Goal: Task Accomplishment & Management: Use online tool/utility

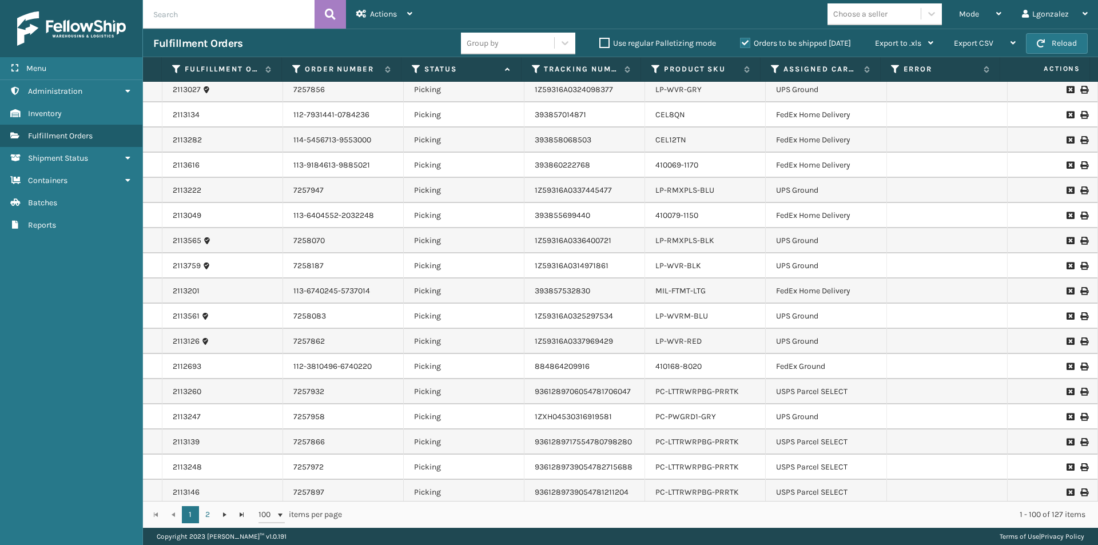
scroll to position [2155, 0]
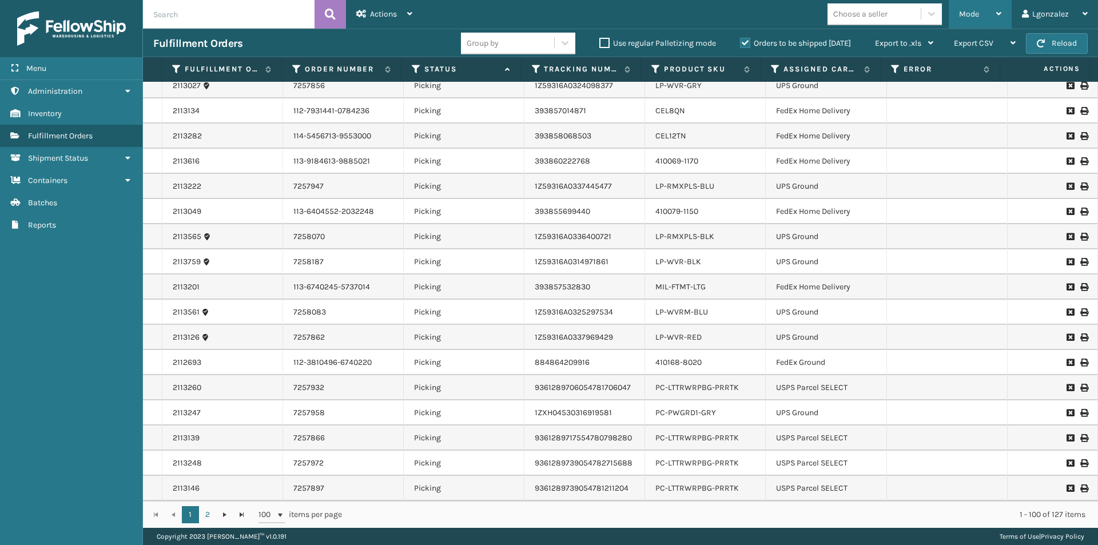
click at [1000, 13] on icon at bounding box center [999, 14] width 5 height 8
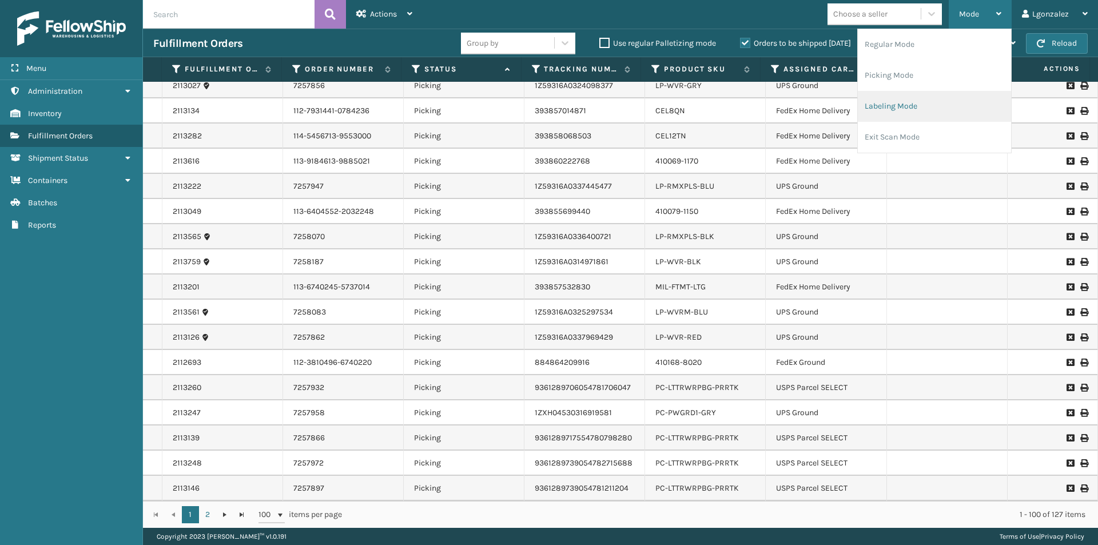
click at [898, 106] on li "Labeling Mode" at bounding box center [934, 106] width 153 height 31
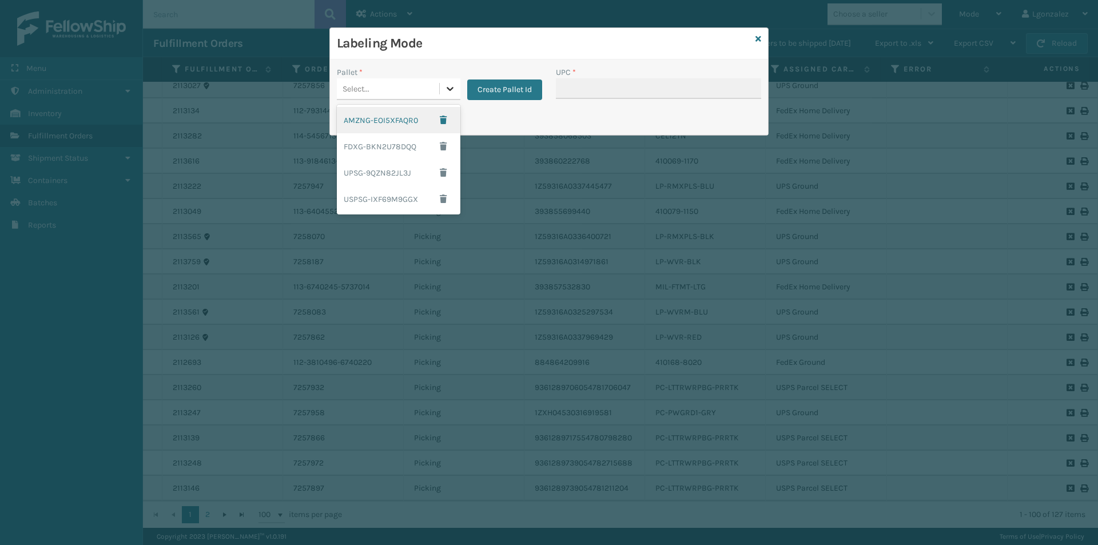
click at [442, 90] on div at bounding box center [450, 88] width 21 height 21
click at [396, 146] on div "FDXG-BKN2U78DQQ" at bounding box center [399, 146] width 124 height 26
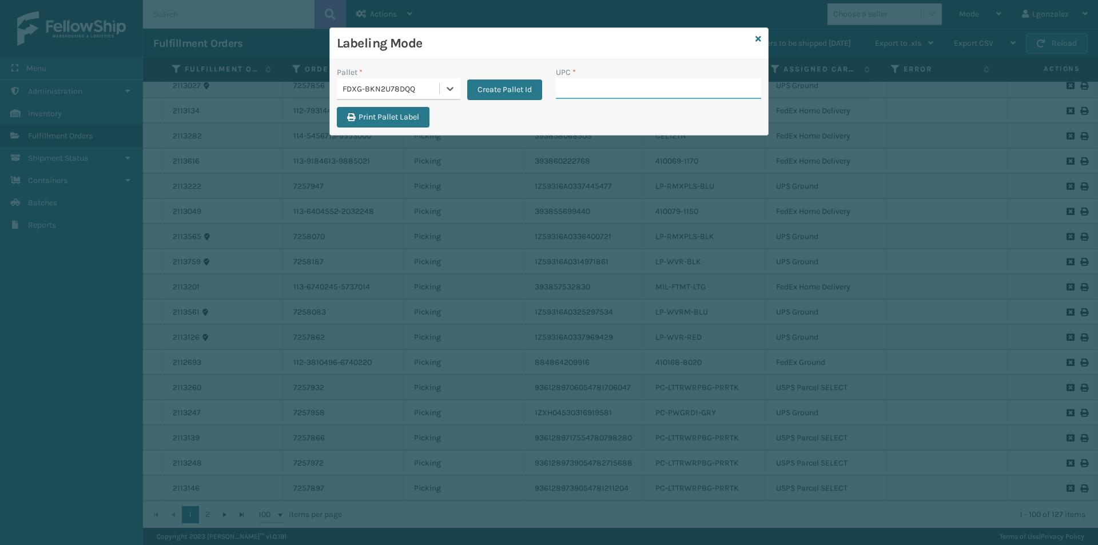
click at [572, 85] on input "UPC *" at bounding box center [658, 88] width 205 height 21
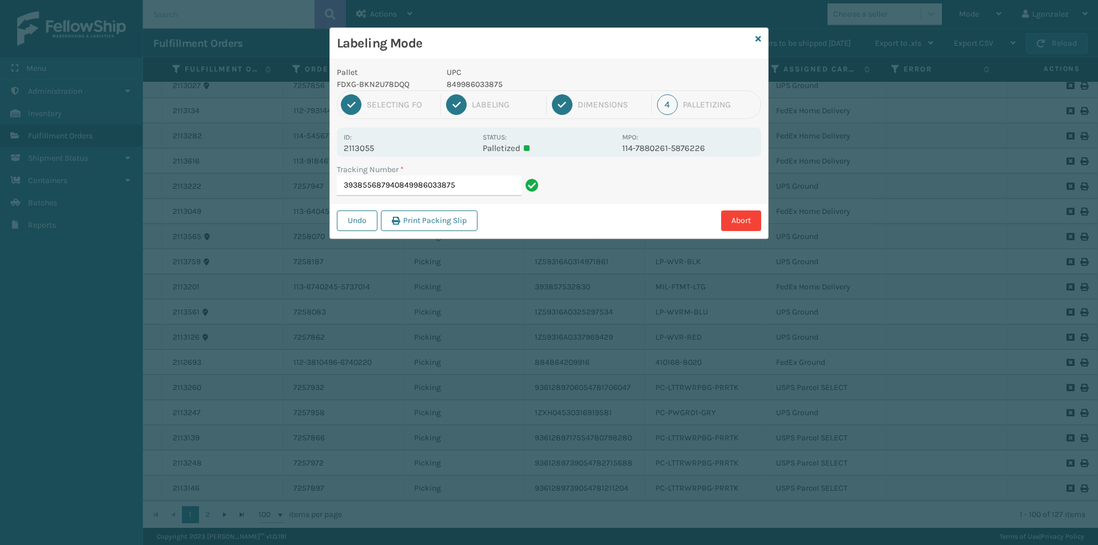
type input "393855687940849986033875"
type input "884864221045849986033875"
type input "393857304206849986012290"
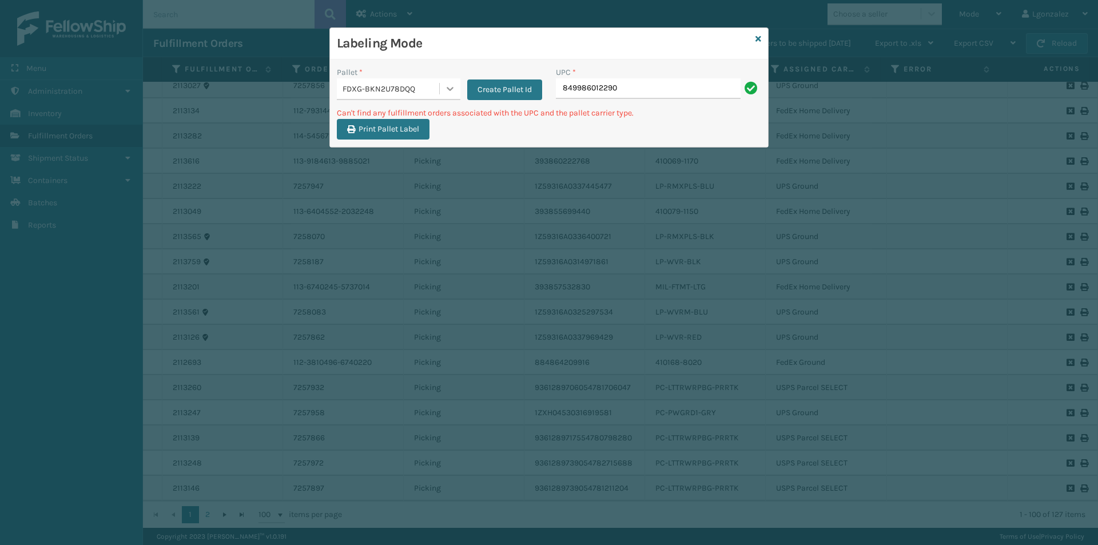
click at [451, 90] on icon at bounding box center [450, 89] width 7 height 4
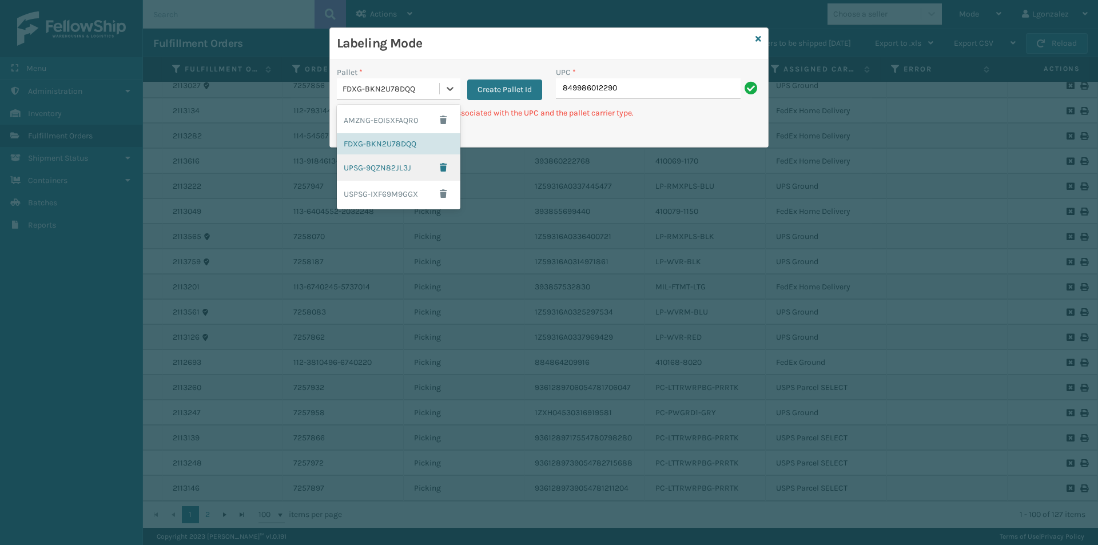
click at [394, 165] on div "UPSG-9QZN82JL3J" at bounding box center [399, 167] width 124 height 26
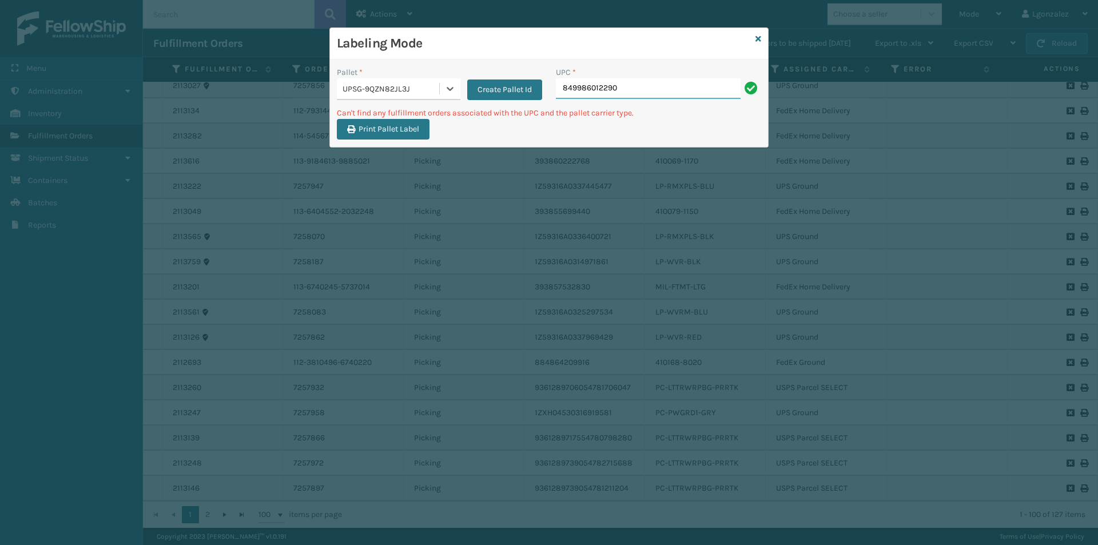
click at [630, 85] on input "849986012290" at bounding box center [648, 88] width 185 height 21
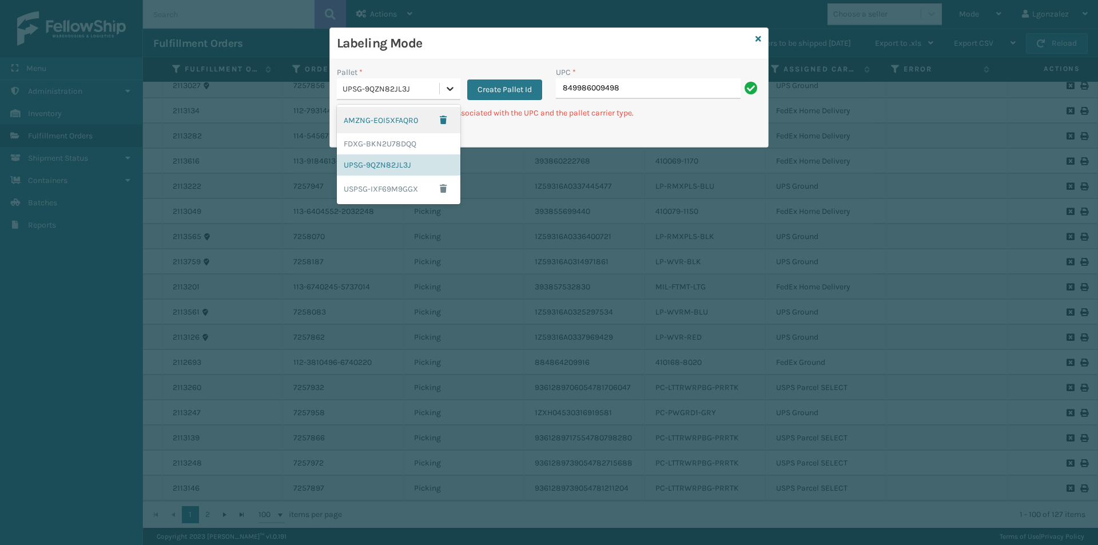
click at [453, 88] on icon at bounding box center [450, 89] width 7 height 4
click at [387, 147] on div "FDXG-BKN2U78DQQ" at bounding box center [399, 143] width 124 height 21
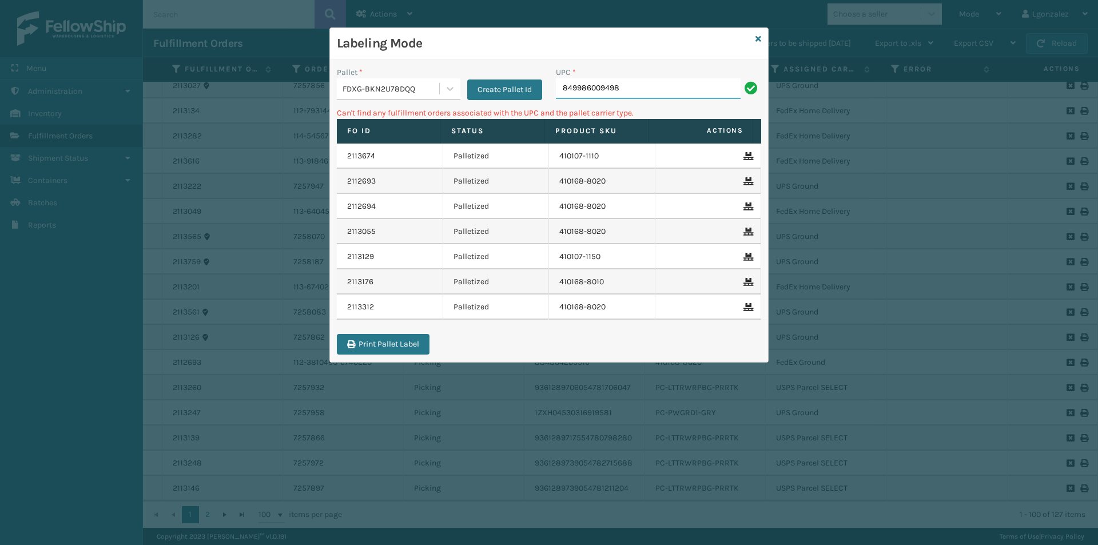
click at [626, 90] on input "849986009498" at bounding box center [648, 88] width 185 height 21
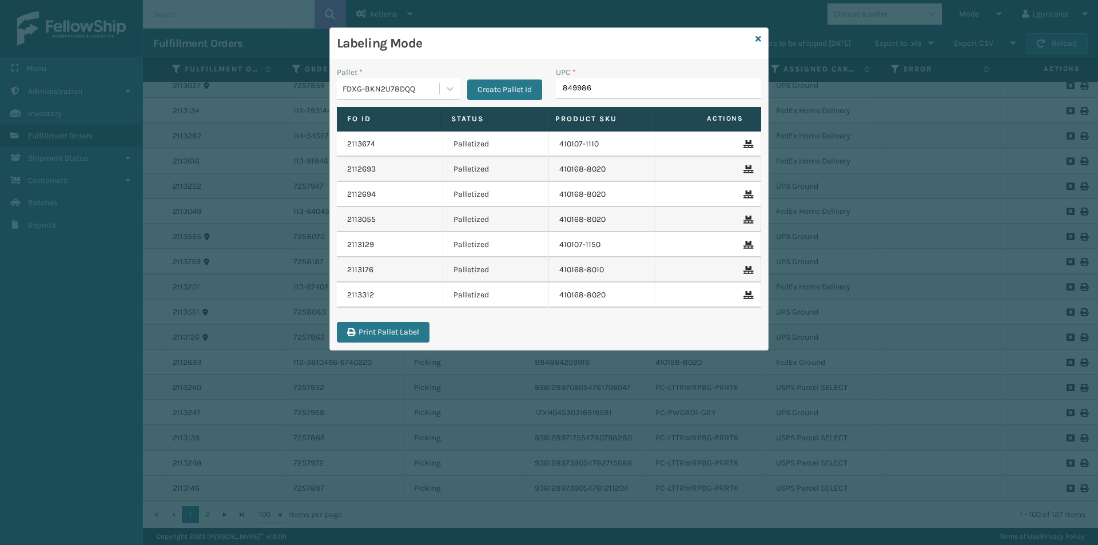
type input "8499860"
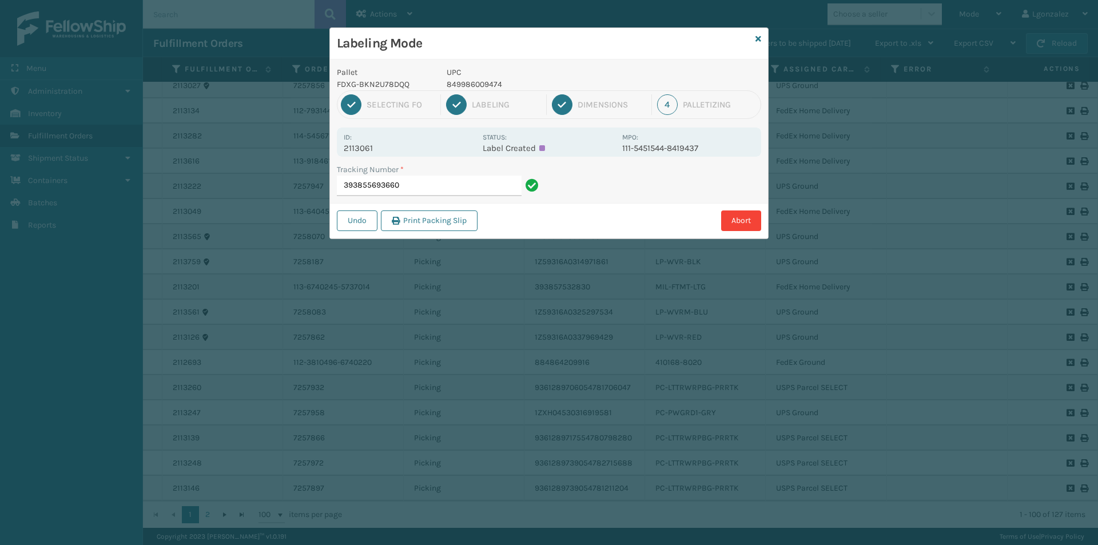
type input "393855693660"
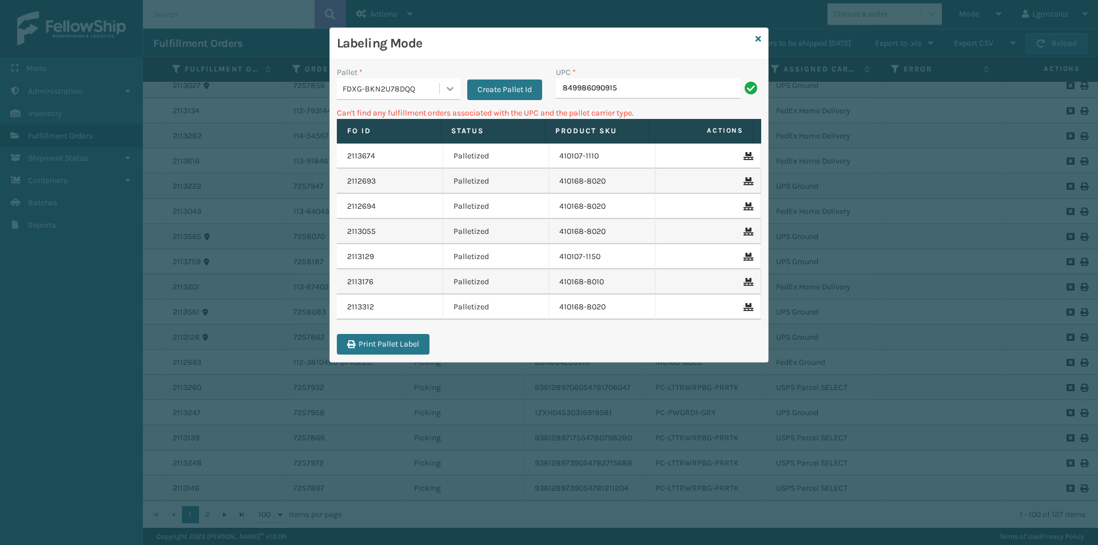
click at [451, 89] on icon at bounding box center [450, 89] width 7 height 4
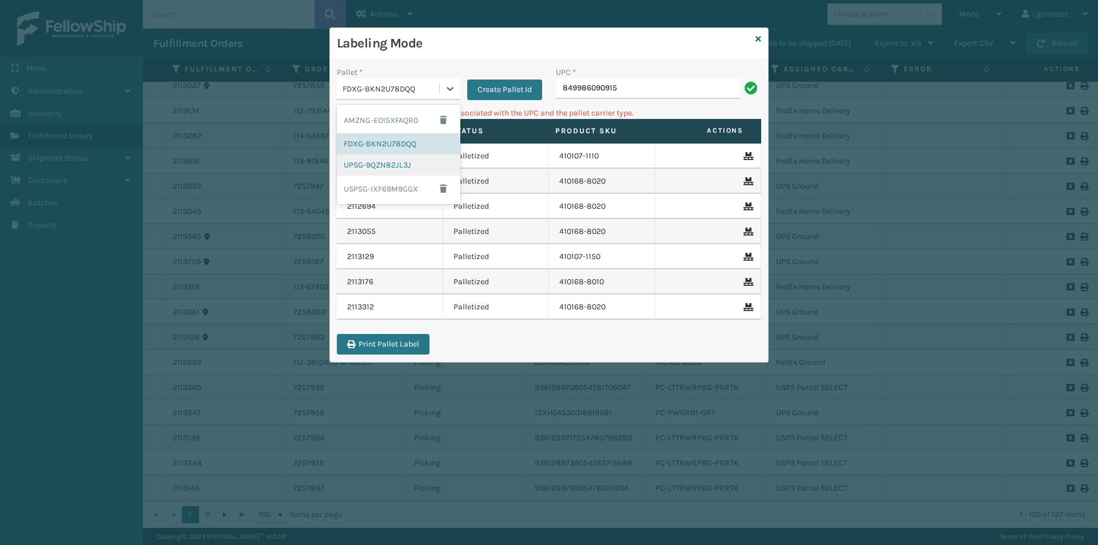
click at [405, 168] on div "UPSG-9QZN82JL3J" at bounding box center [399, 164] width 124 height 21
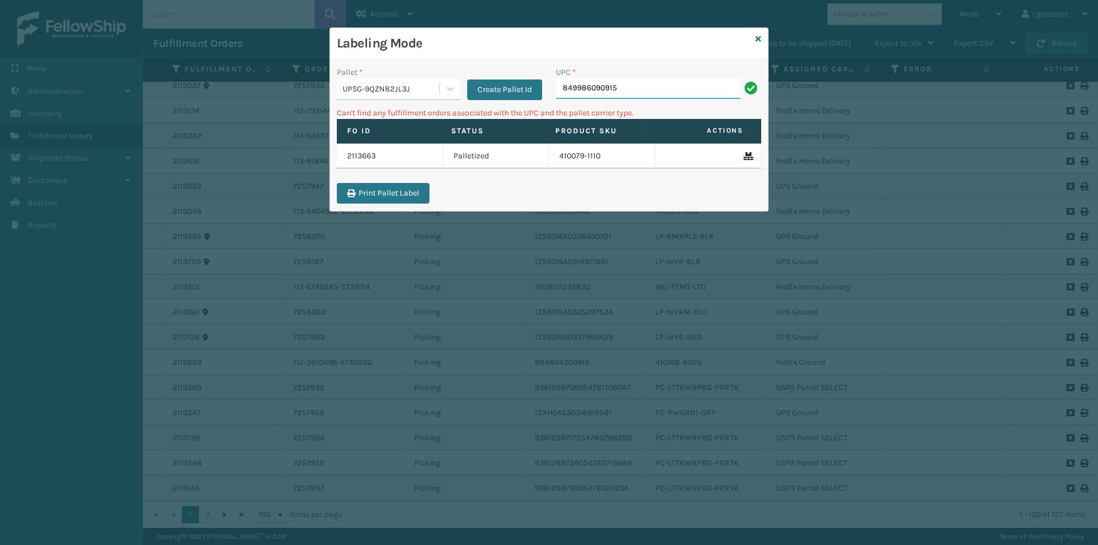
click at [660, 85] on input "849986090915" at bounding box center [648, 88] width 185 height 21
type input "8"
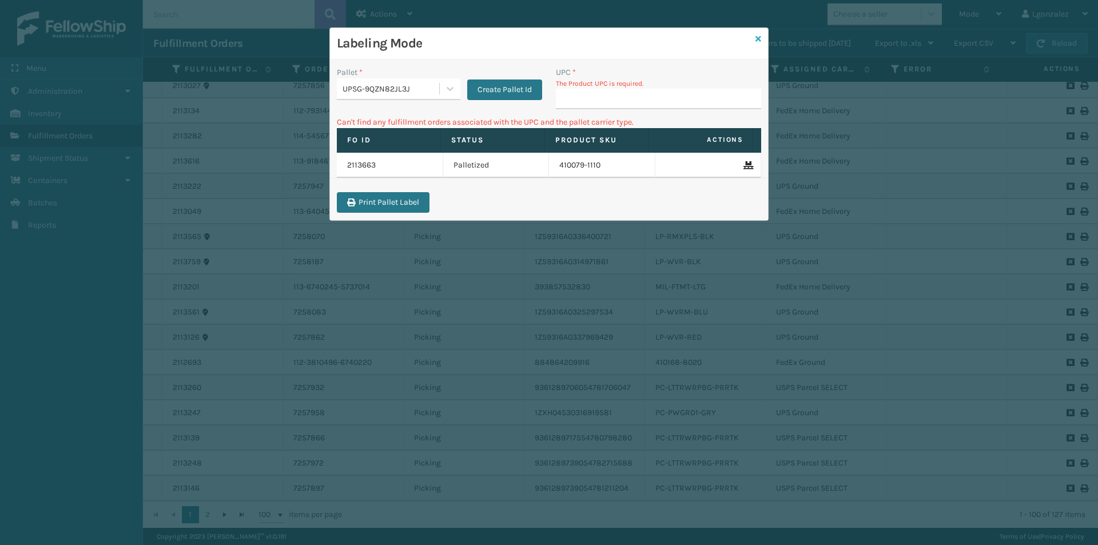
click at [760, 38] on icon at bounding box center [759, 39] width 6 height 8
